Goal: Check status: Check status

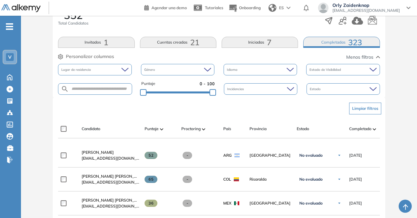
scroll to position [114, 0]
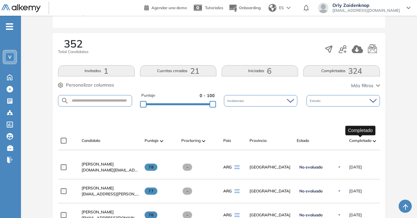
click at [356, 140] on span "Completado" at bounding box center [360, 141] width 22 height 6
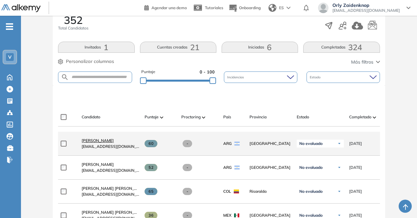
scroll to position [126, 0]
click at [107, 142] on span "SERGIO RISPOSI" at bounding box center [98, 139] width 32 height 5
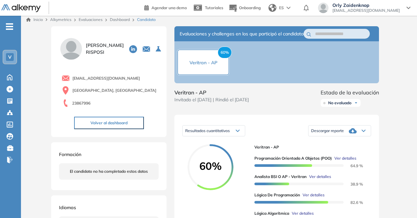
scroll to position [3, 0]
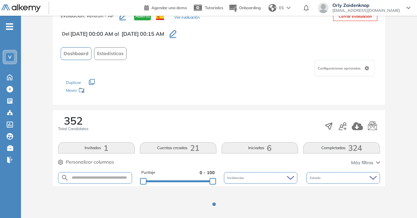
scroll to position [38, 0]
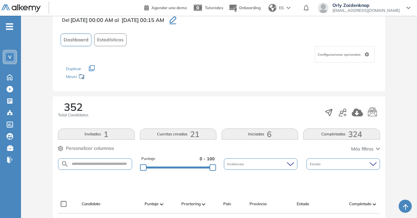
click at [349, 134] on span "324" at bounding box center [355, 134] width 14 height 0
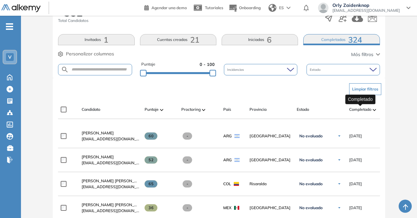
click at [369, 109] on span "Completado" at bounding box center [360, 110] width 22 height 6
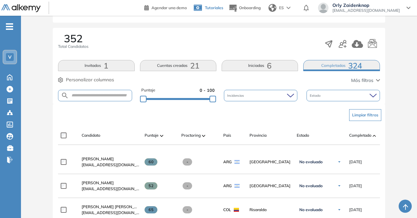
scroll to position [106, 0]
